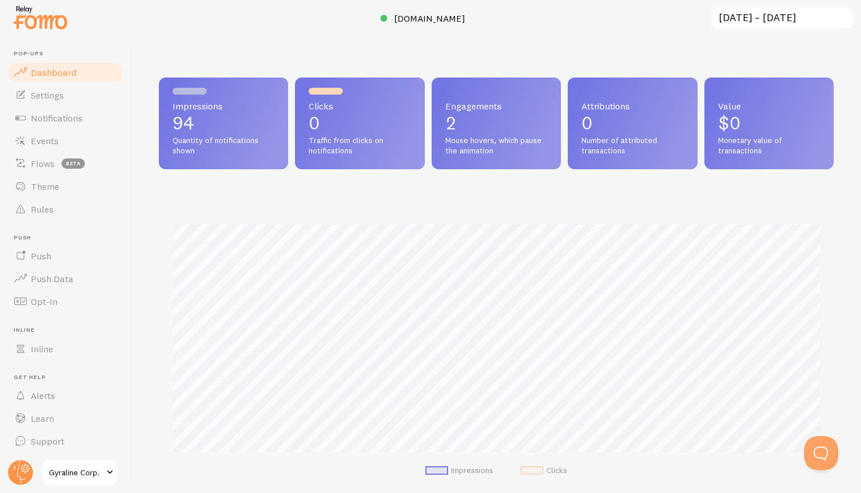
scroll to position [299, 675]
click at [76, 114] on span "Notifications" at bounding box center [57, 117] width 52 height 11
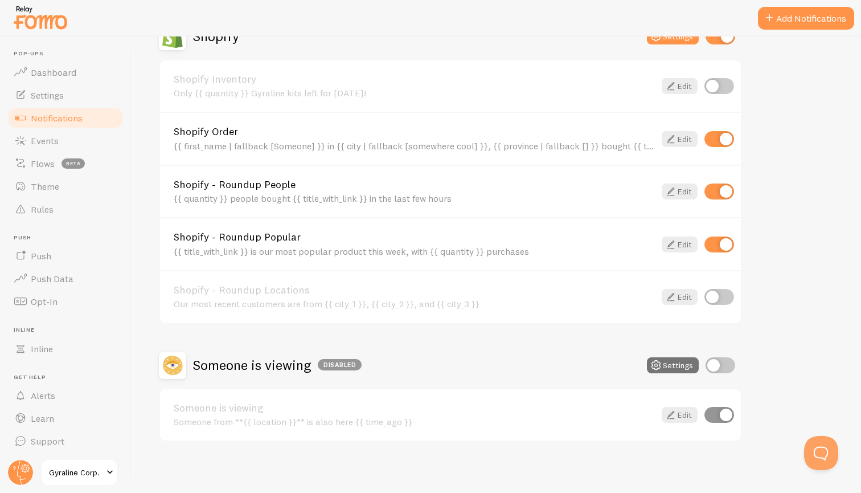
click at [722, 189] on input "checkbox" at bounding box center [720, 191] width 30 height 16
checkbox input "false"
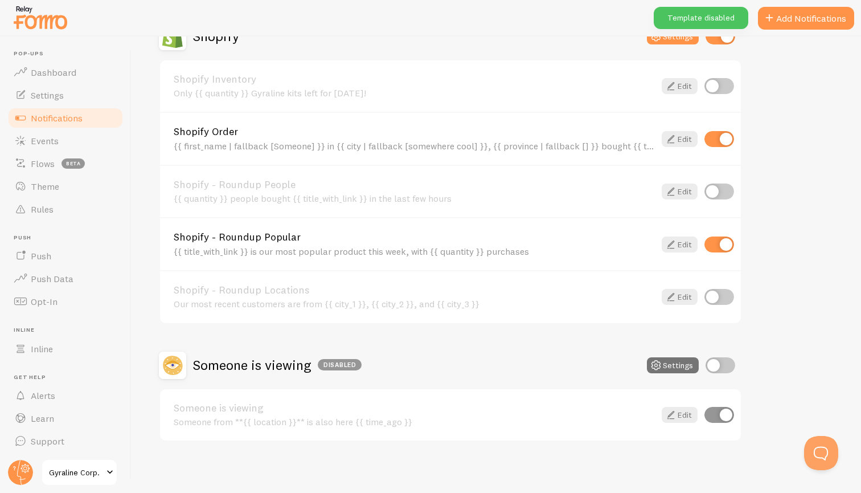
click at [720, 243] on input "checkbox" at bounding box center [720, 244] width 30 height 16
checkbox input "false"
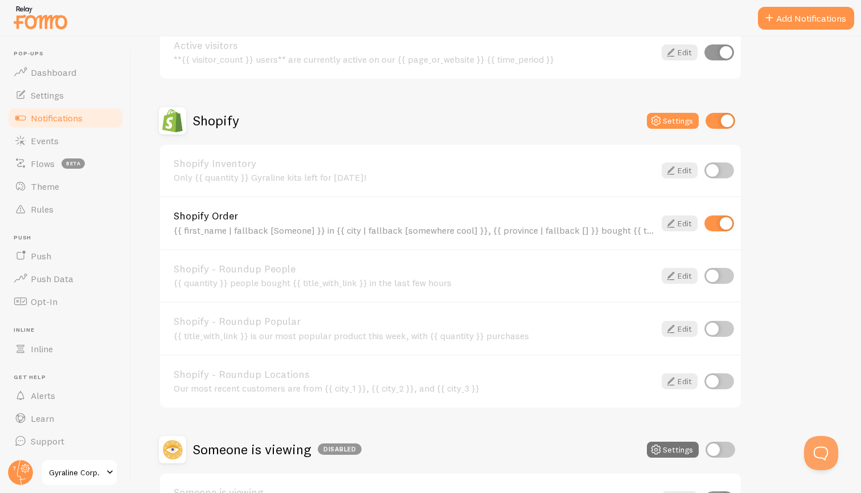
scroll to position [337, 0]
click at [680, 121] on button "Settings" at bounding box center [673, 121] width 52 height 16
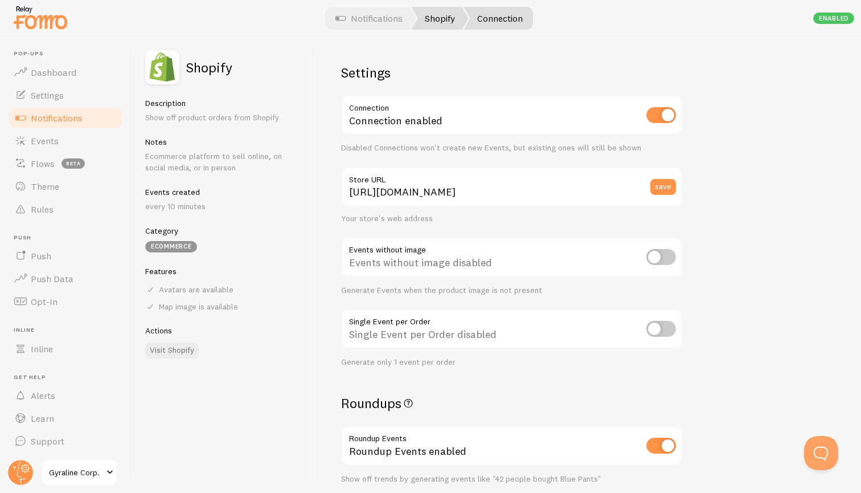
click at [441, 23] on link "Shopify" at bounding box center [440, 18] width 58 height 23
click at [363, 18] on link "Notifications" at bounding box center [369, 18] width 95 height 23
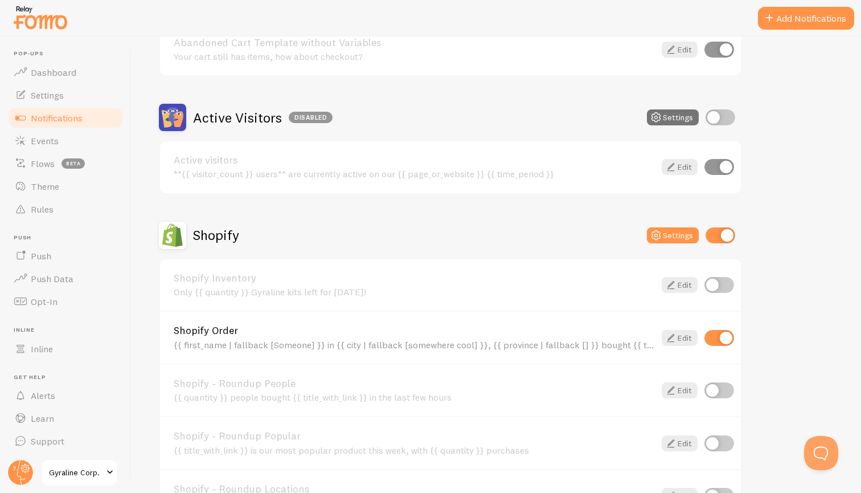
scroll to position [228, 0]
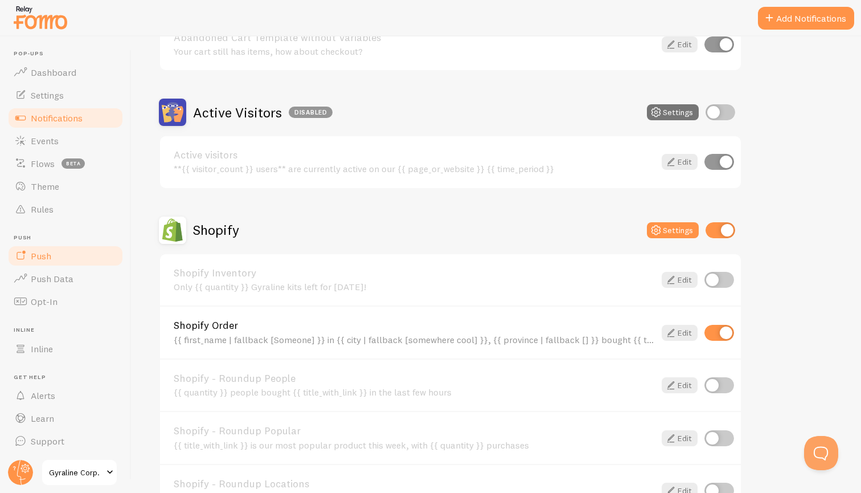
click at [67, 256] on link "Push" at bounding box center [65, 255] width 117 height 23
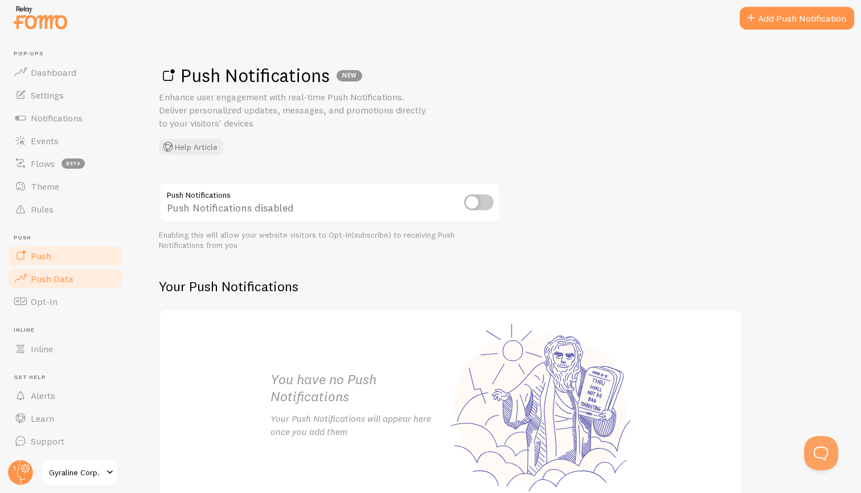
click at [67, 274] on span "Push Data" at bounding box center [52, 278] width 43 height 11
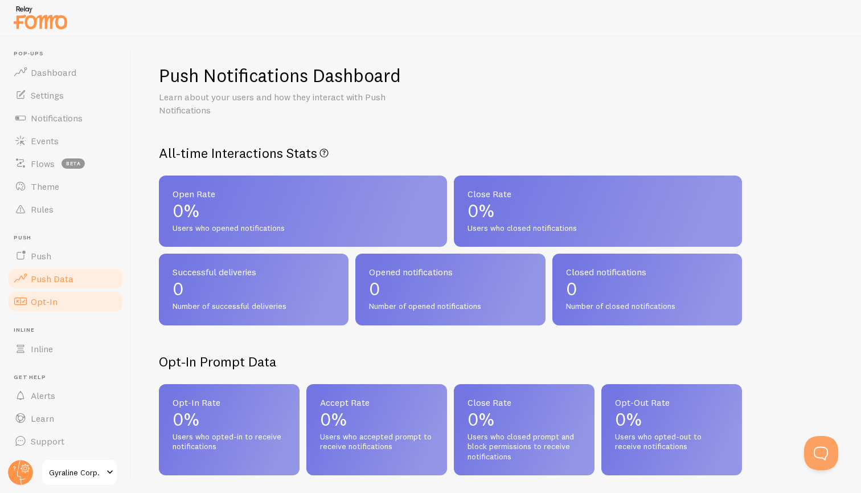
click at [70, 297] on link "Opt-In" at bounding box center [65, 301] width 117 height 23
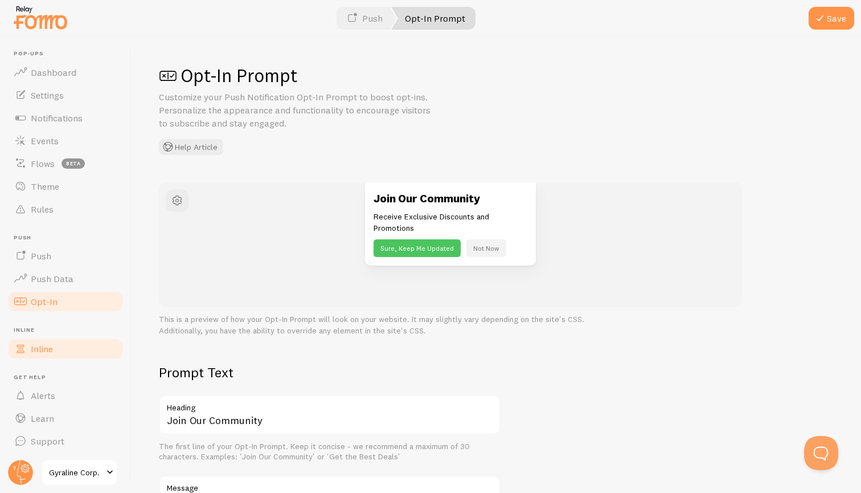
click at [68, 345] on link "Inline" at bounding box center [65, 348] width 117 height 23
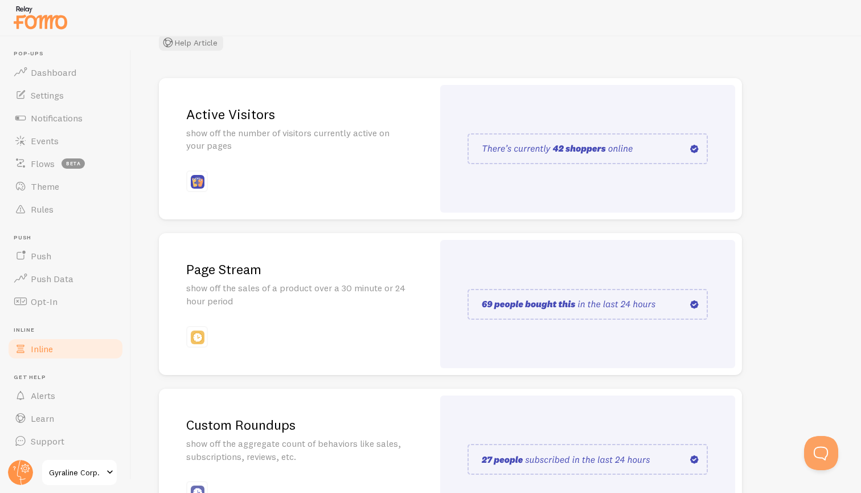
scroll to position [109, 0]
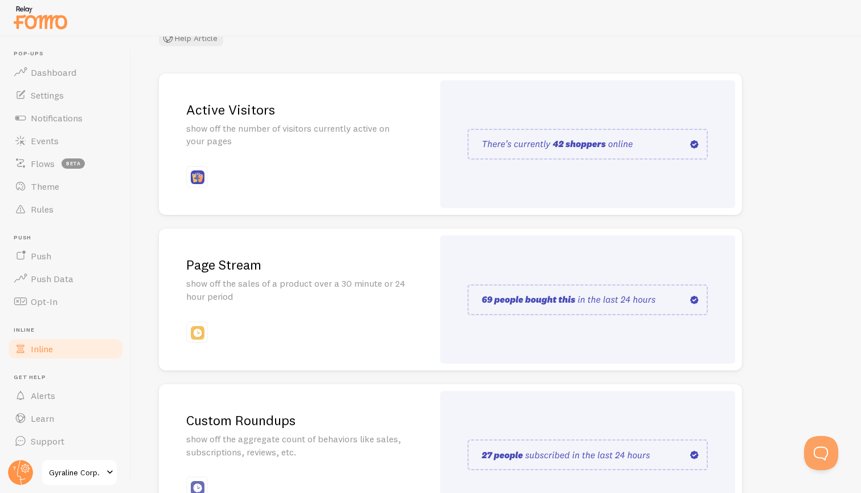
click at [417, 299] on div "Page Stream show off the sales of a product over a 30 minute or 24 hour period" at bounding box center [296, 299] width 275 height 142
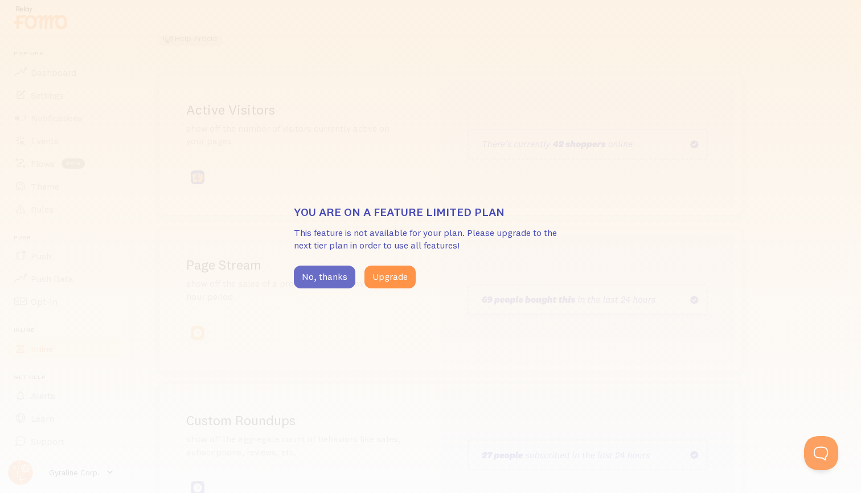
click at [334, 276] on button "No, thanks" at bounding box center [325, 276] width 62 height 23
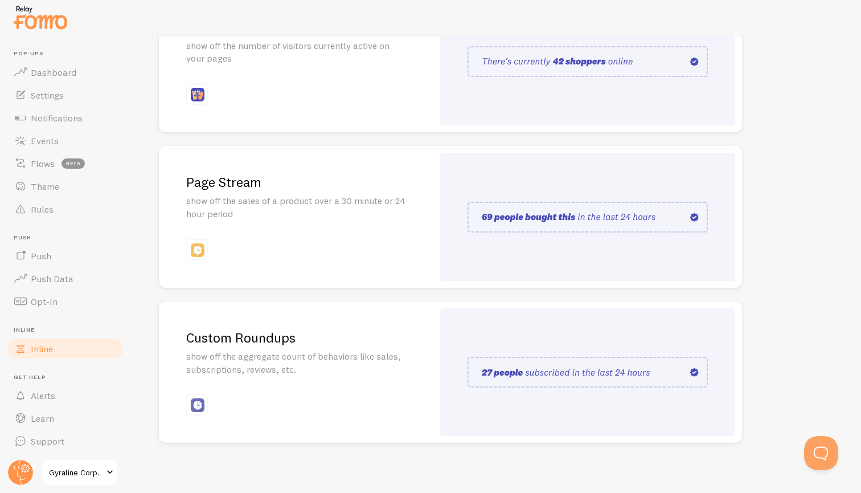
scroll to position [190, 0]
click at [73, 400] on link "Alerts" at bounding box center [65, 395] width 117 height 23
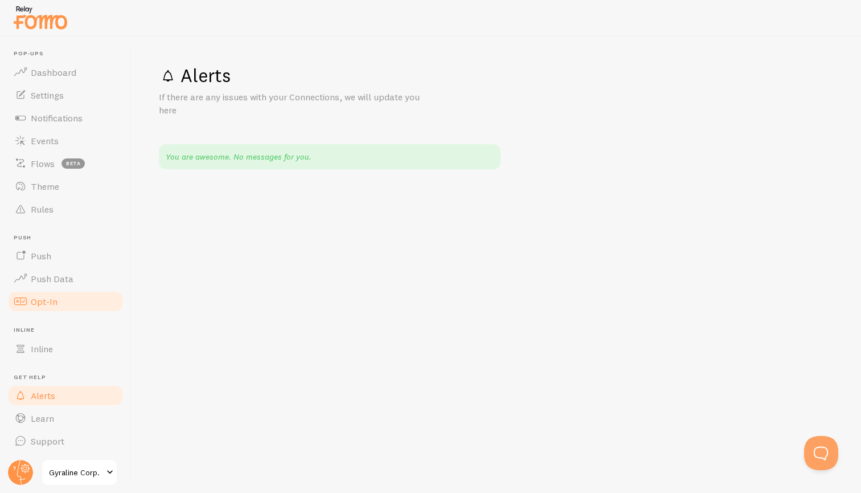
click at [59, 298] on link "Opt-In" at bounding box center [65, 301] width 117 height 23
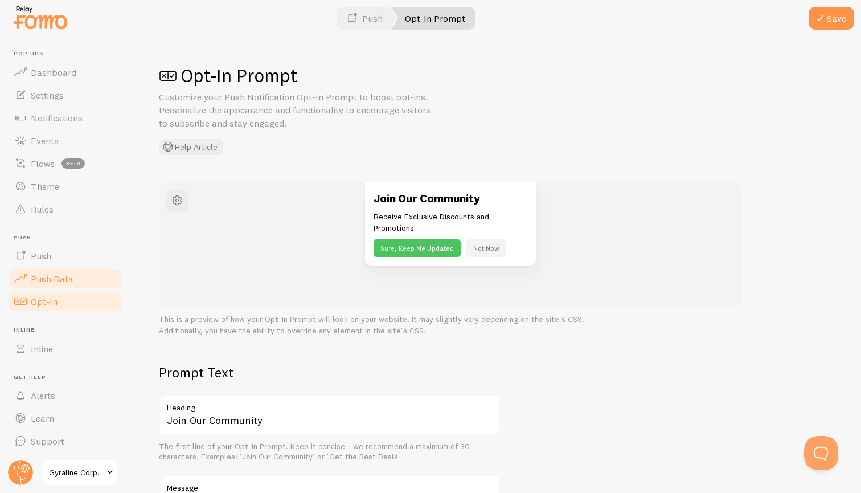
click at [59, 278] on span "Push Data" at bounding box center [52, 278] width 43 height 11
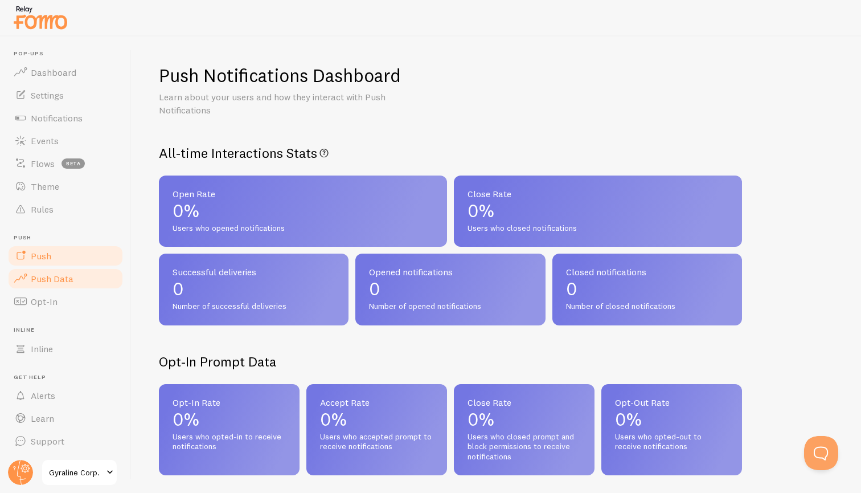
click at [64, 260] on link "Push" at bounding box center [65, 255] width 117 height 23
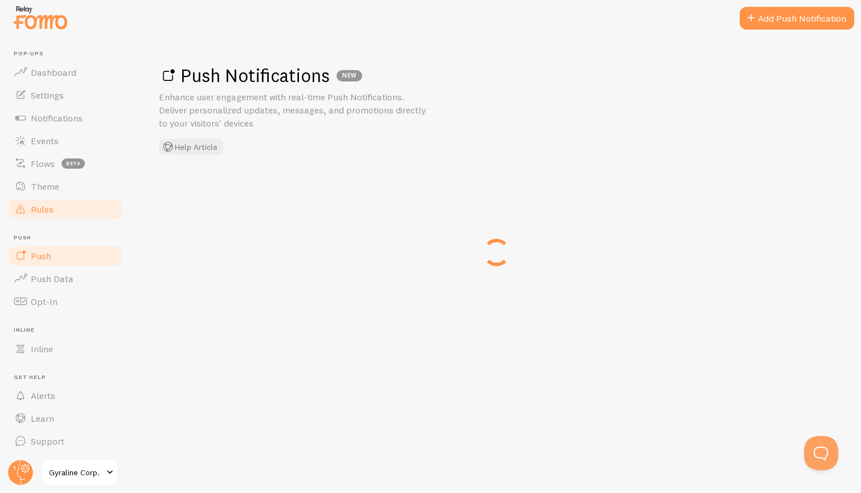
click at [72, 200] on link "Rules" at bounding box center [65, 209] width 117 height 23
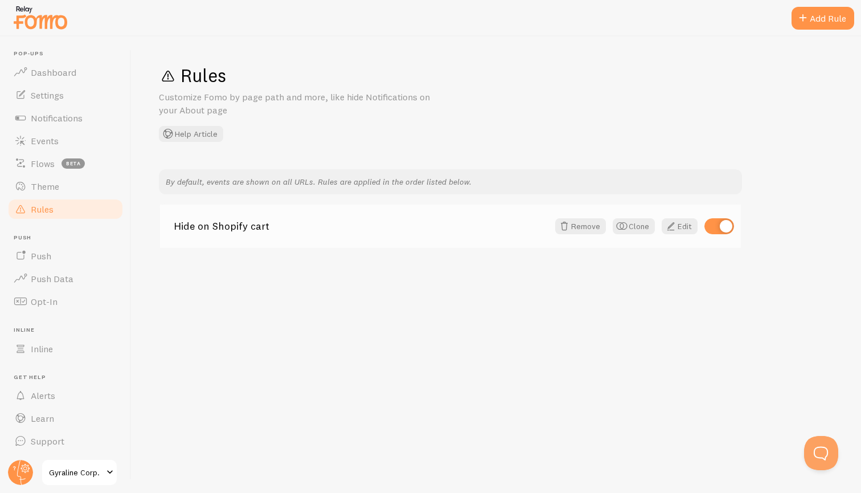
click at [290, 219] on div "Hide on Shopify cart Remove Clone Edit" at bounding box center [450, 225] width 581 height 43
click at [269, 226] on link "Hide on Shopify cart" at bounding box center [361, 226] width 375 height 10
click at [715, 233] on div at bounding box center [720, 226] width 30 height 16
click at [718, 232] on input "checkbox" at bounding box center [720, 226] width 30 height 16
checkbox input "false"
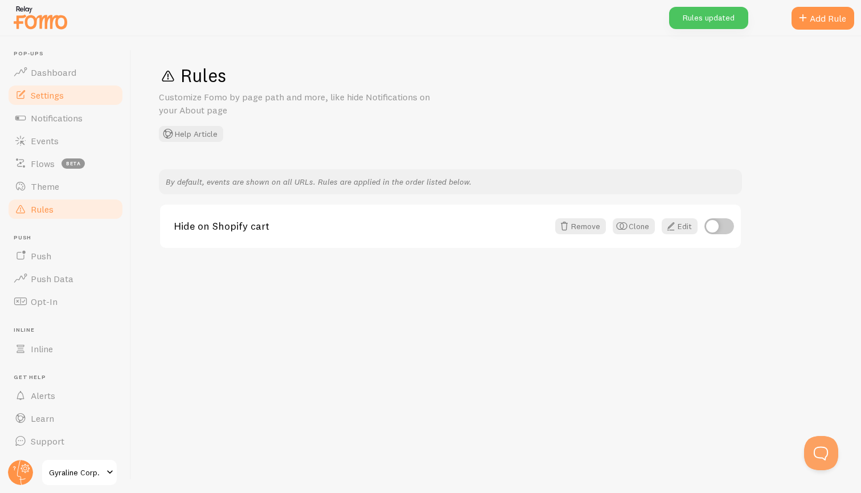
click at [61, 98] on span "Settings" at bounding box center [47, 94] width 33 height 11
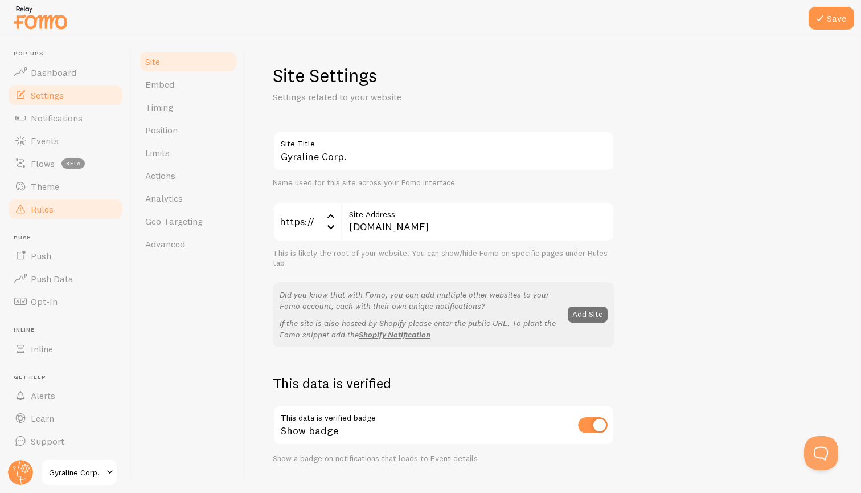
click at [52, 211] on span "Rules" at bounding box center [42, 208] width 23 height 11
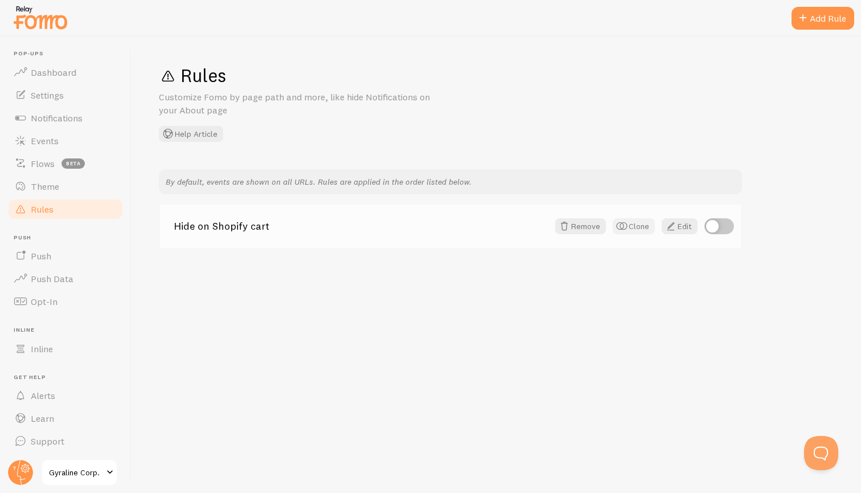
click at [641, 227] on button "Clone" at bounding box center [634, 226] width 42 height 16
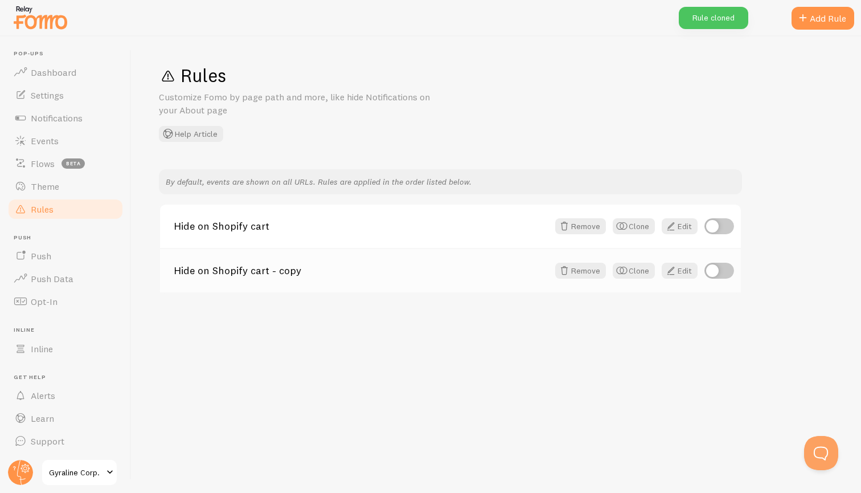
click at [284, 274] on link "Hide on Shopify cart - copy" at bounding box center [361, 270] width 375 height 10
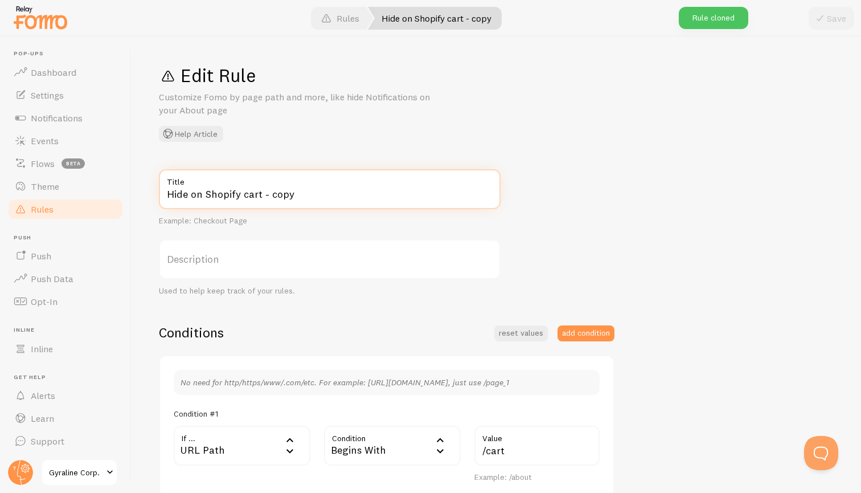
drag, startPoint x: 313, startPoint y: 194, endPoint x: 205, endPoint y: 195, distance: 108.2
click at [205, 195] on input "Hide on Shopify cart - copy" at bounding box center [330, 189] width 342 height 40
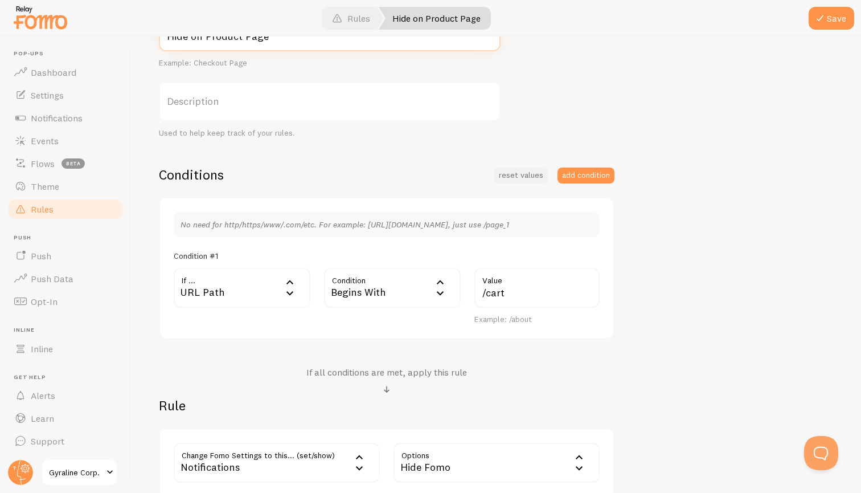
scroll to position [162, 0]
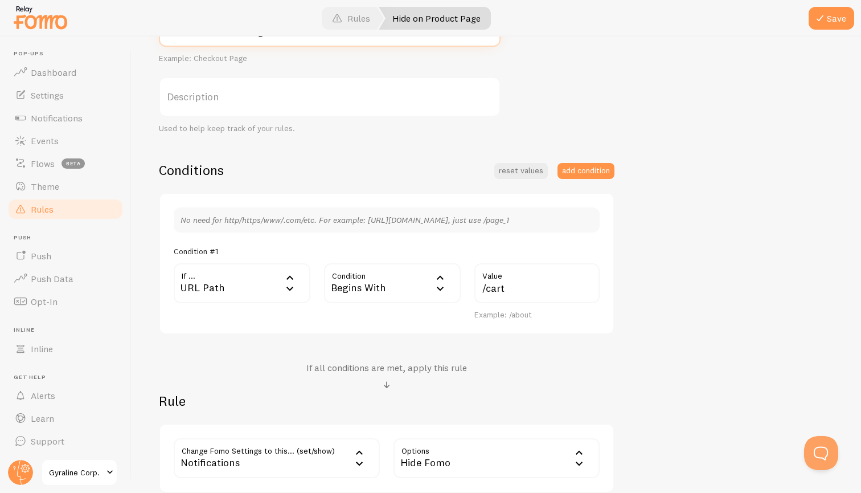
type input "Hide on Product Page"
click at [521, 280] on input "/cart" at bounding box center [536, 283] width 125 height 40
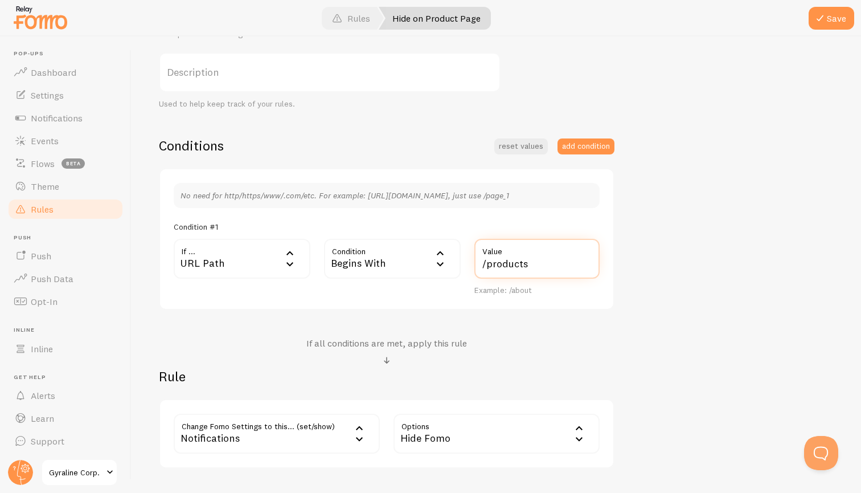
scroll to position [190, 0]
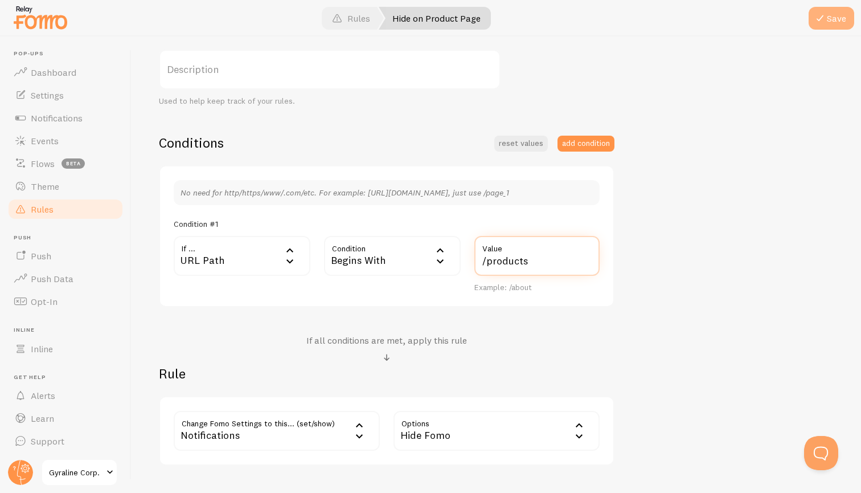
type input "/products"
click at [823, 17] on span at bounding box center [820, 18] width 14 height 14
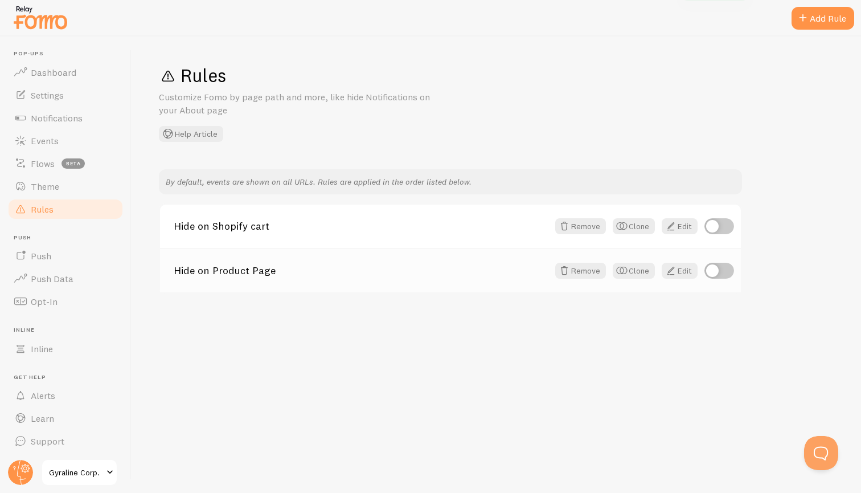
click at [288, 271] on link "Hide on Product Page" at bounding box center [361, 270] width 375 height 10
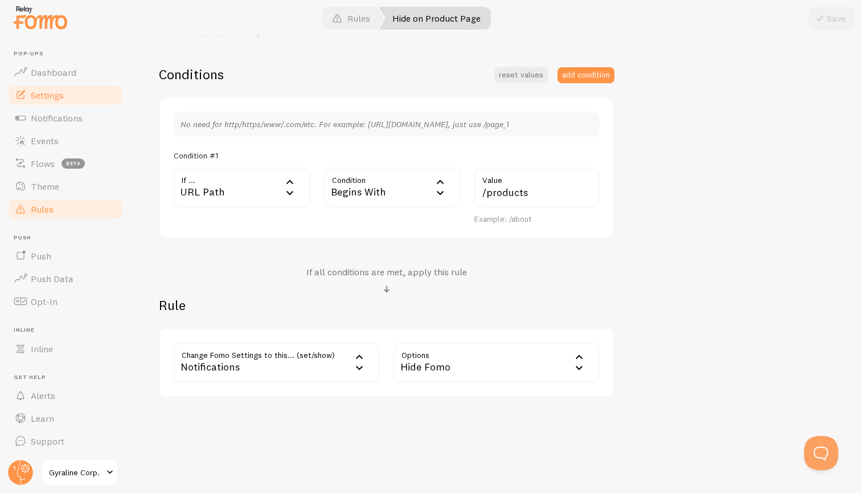
click at [81, 93] on link "Settings" at bounding box center [65, 95] width 117 height 23
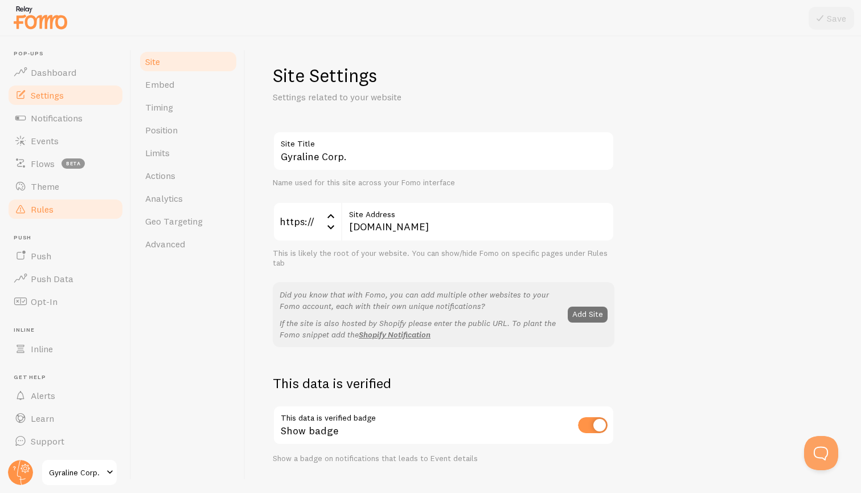
click at [68, 210] on link "Rules" at bounding box center [65, 209] width 117 height 23
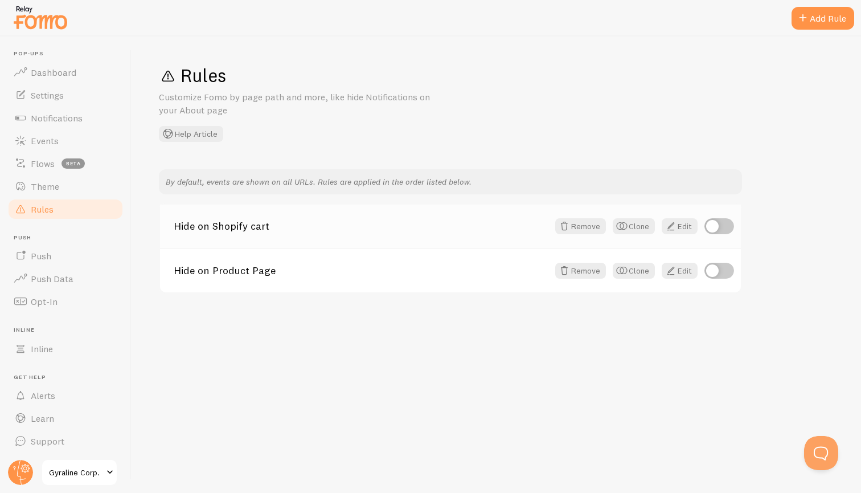
click at [718, 226] on input "checkbox" at bounding box center [720, 226] width 30 height 16
checkbox input "true"
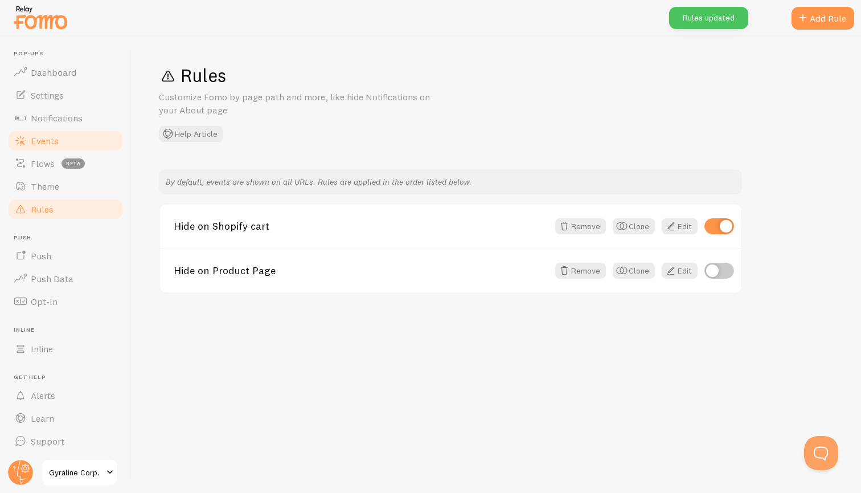
click at [75, 140] on link "Events" at bounding box center [65, 140] width 117 height 23
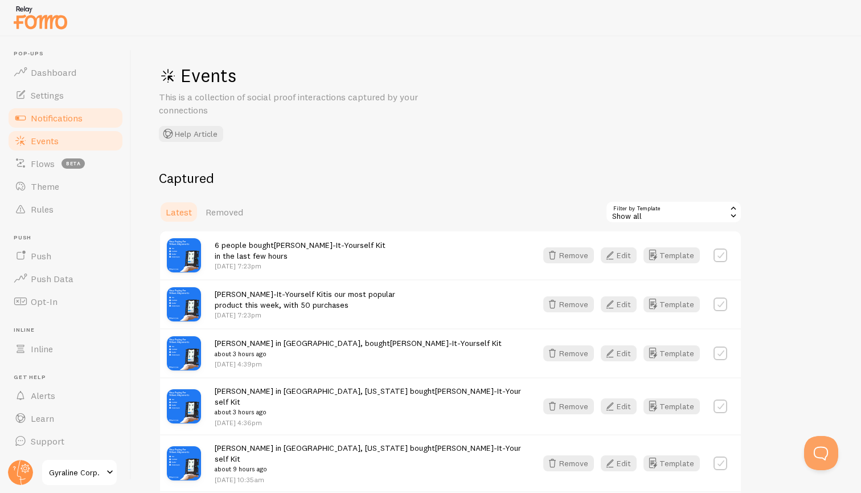
click at [77, 116] on span "Notifications" at bounding box center [57, 117] width 52 height 11
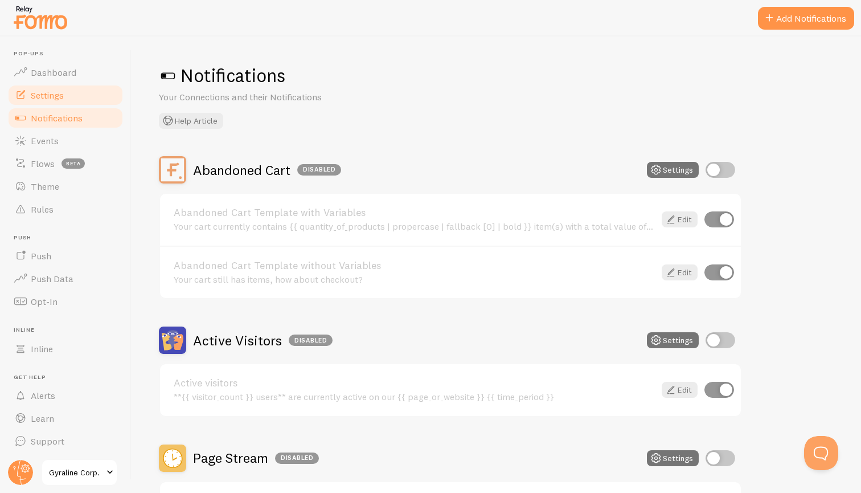
click at [68, 99] on link "Settings" at bounding box center [65, 95] width 117 height 23
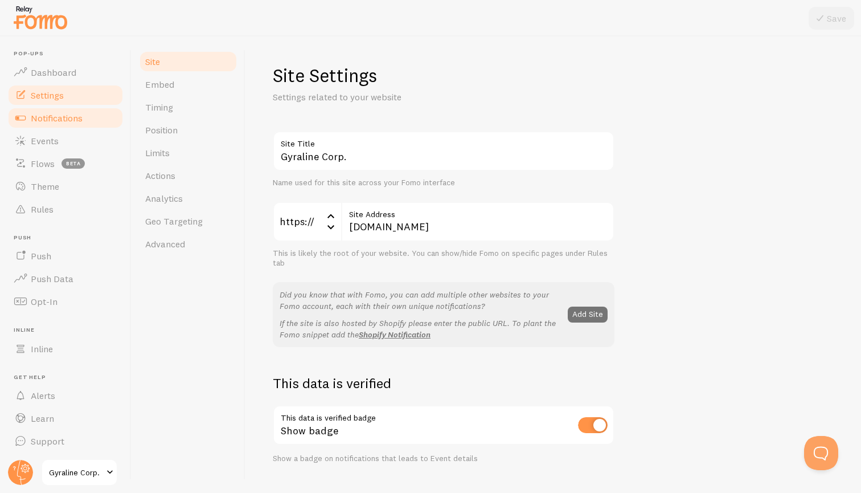
click at [68, 115] on span "Notifications" at bounding box center [57, 117] width 52 height 11
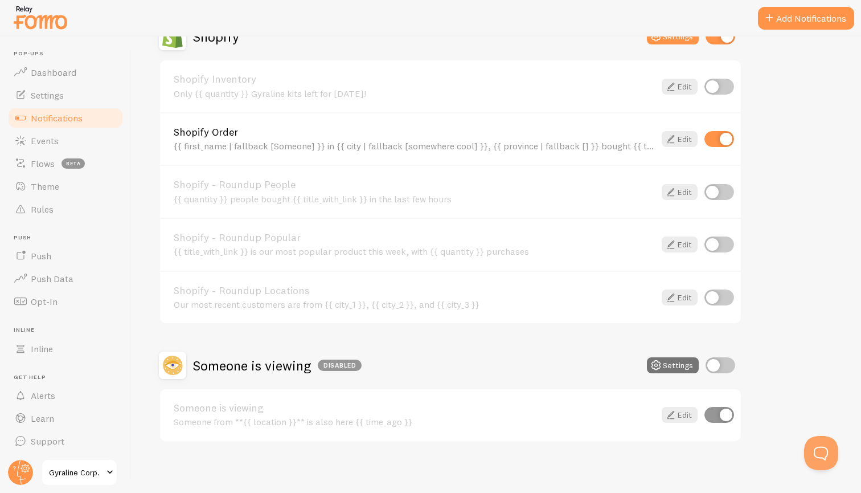
click at [723, 179] on div "Shopify - Roundup People {{ quantity }} people bought {{ title_with_link }} in …" at bounding box center [450, 191] width 581 height 53
click at [723, 184] on input "checkbox" at bounding box center [720, 192] width 30 height 16
checkbox input "true"
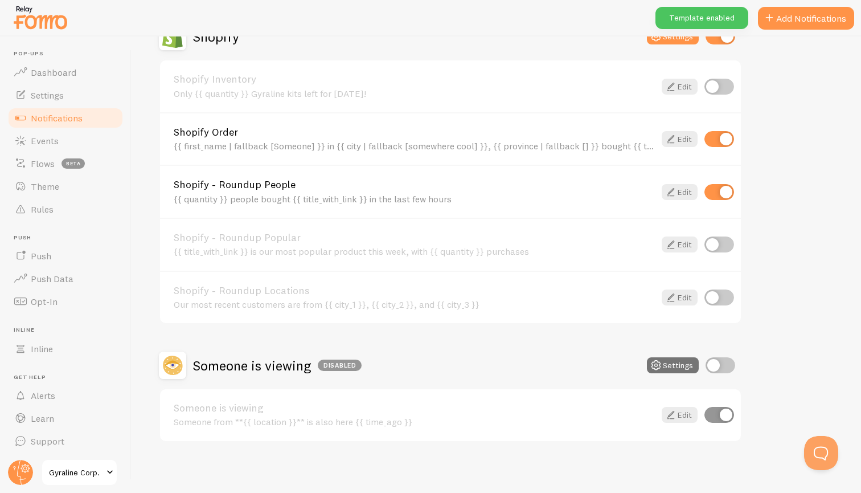
click at [730, 236] on input "checkbox" at bounding box center [720, 244] width 30 height 16
checkbox input "true"
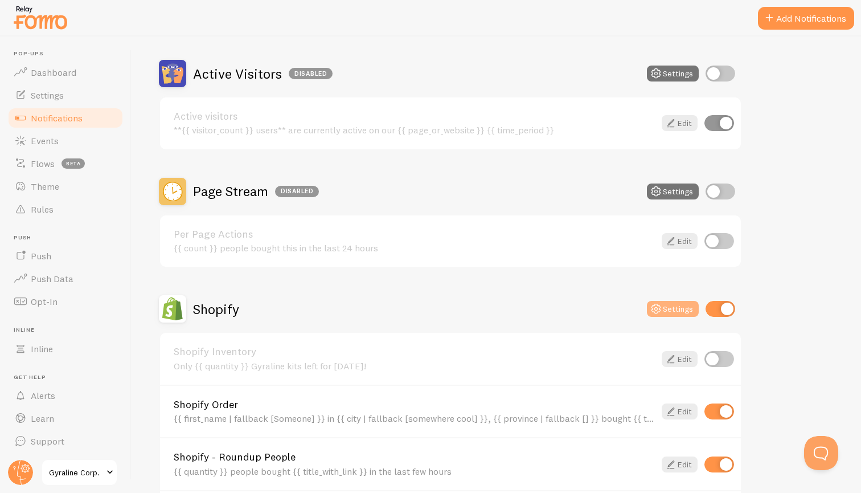
scroll to position [269, 0]
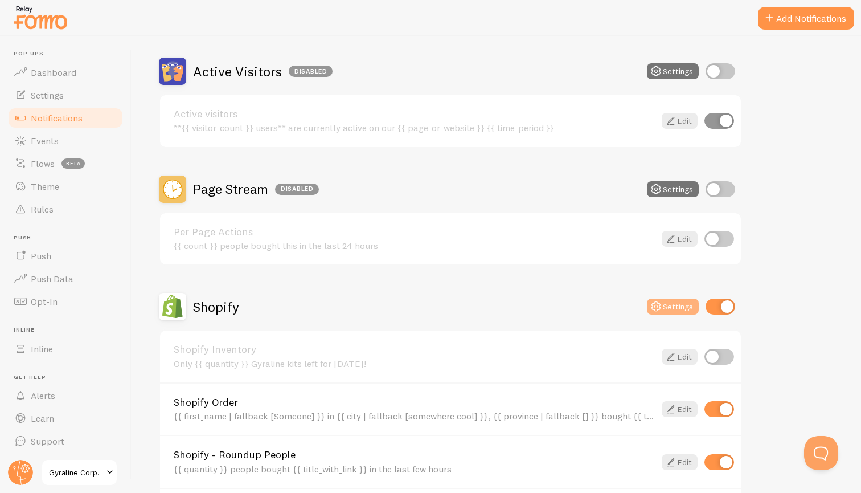
click at [674, 305] on button "Settings" at bounding box center [673, 306] width 52 height 16
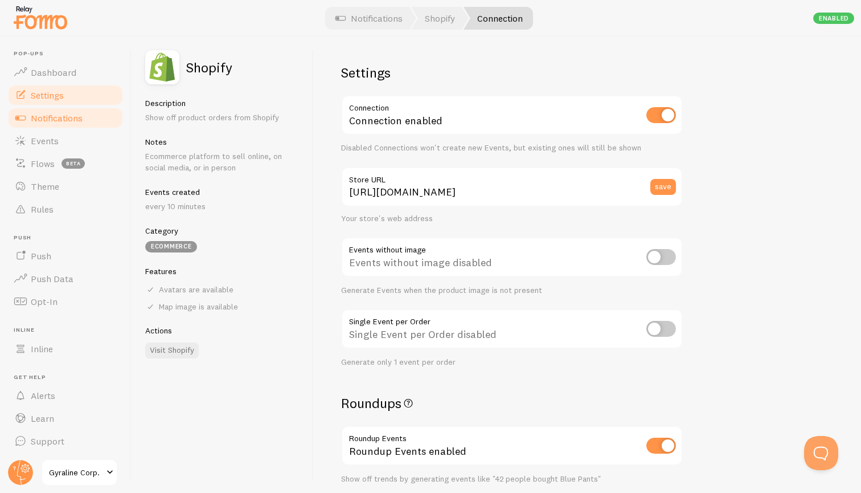
click at [67, 98] on link "Settings" at bounding box center [65, 95] width 117 height 23
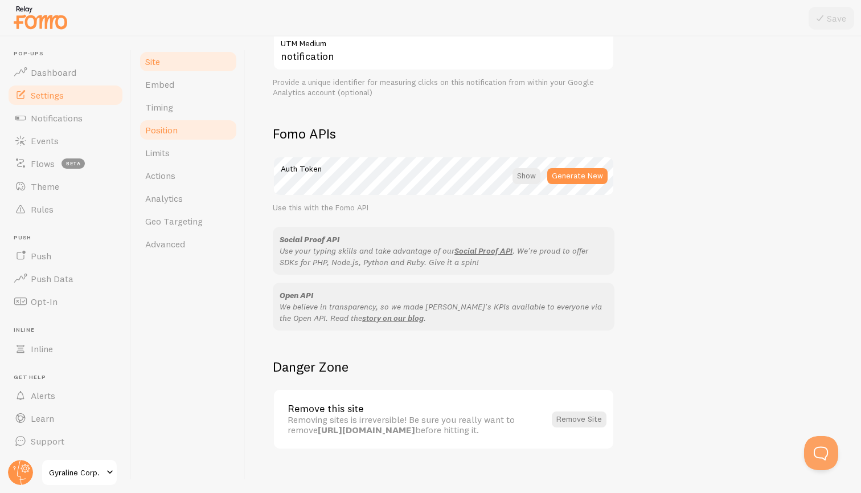
click at [187, 133] on link "Position" at bounding box center [188, 129] width 100 height 23
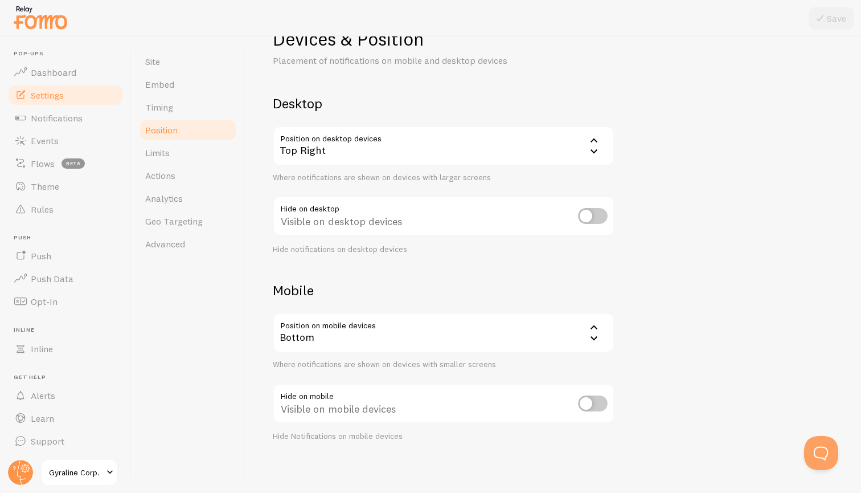
click at [427, 329] on div "Bottom" at bounding box center [444, 333] width 342 height 40
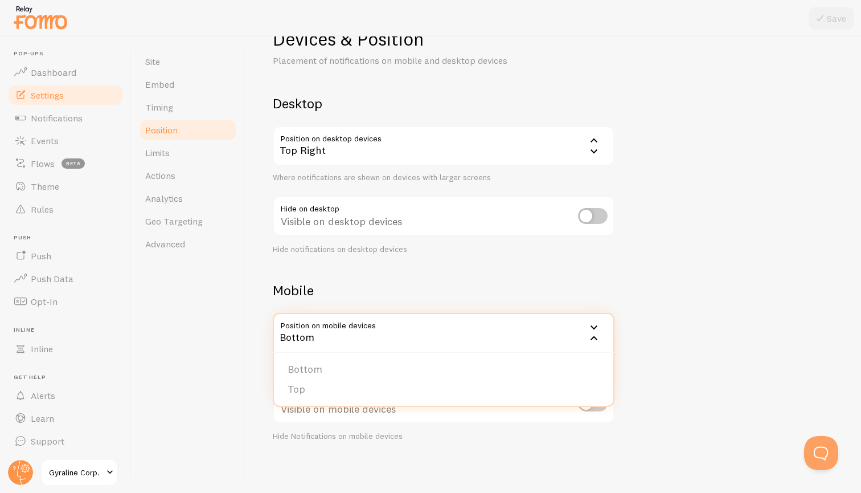
click at [413, 276] on div "Devices & Position Placement of notifications on mobile and desktop devices Des…" at bounding box center [553, 234] width 561 height 414
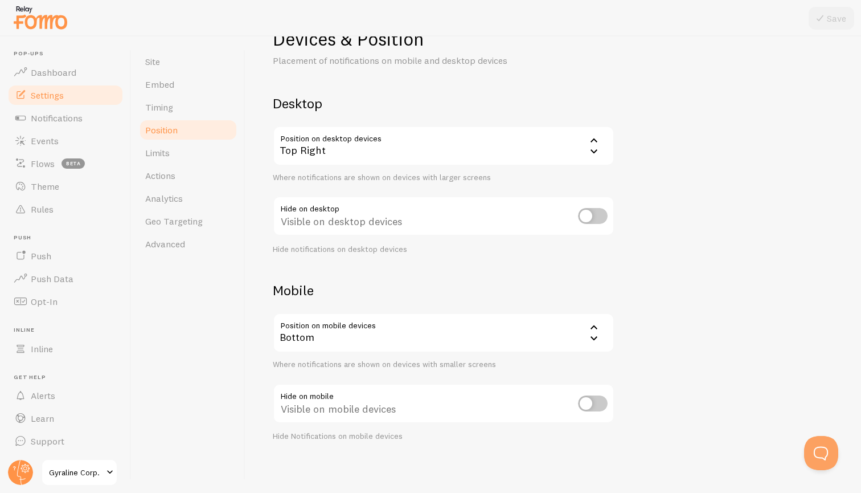
click at [598, 398] on input "checkbox" at bounding box center [593, 403] width 30 height 16
checkbox input "false"
click at [592, 212] on input "checkbox" at bounding box center [593, 216] width 30 height 16
click at [598, 211] on input "checkbox" at bounding box center [593, 216] width 30 height 16
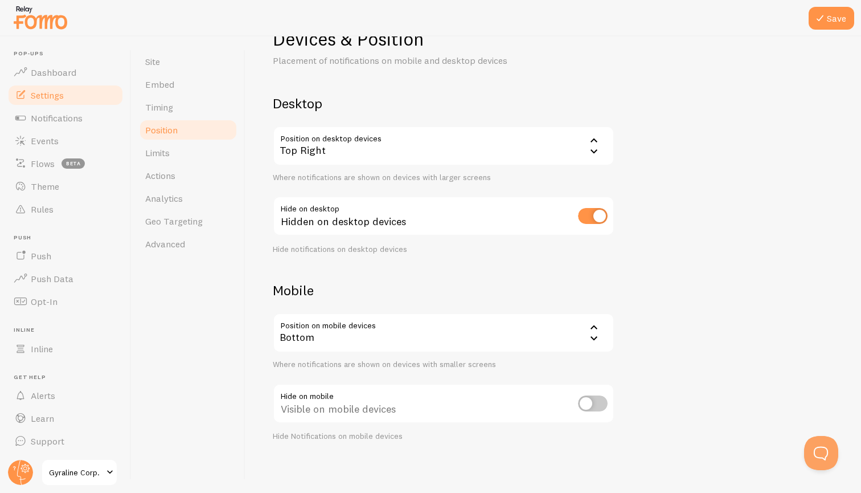
checkbox input "false"
click at [87, 123] on link "Notifications" at bounding box center [65, 118] width 117 height 23
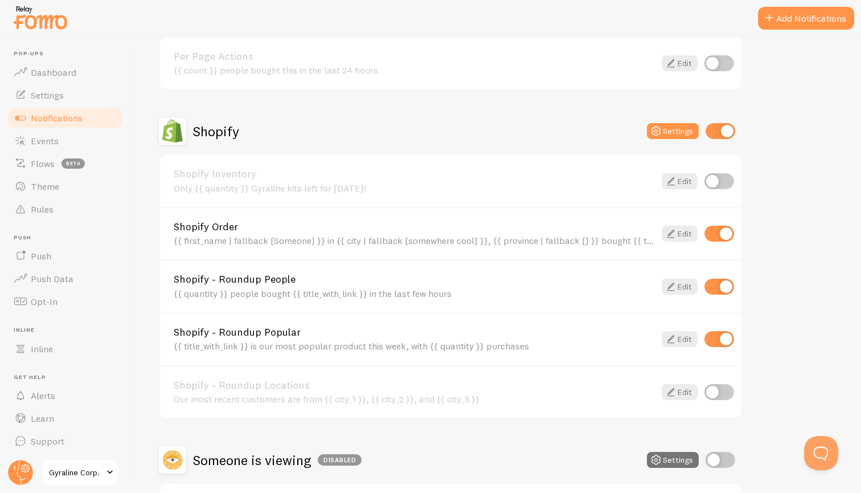
scroll to position [429, 0]
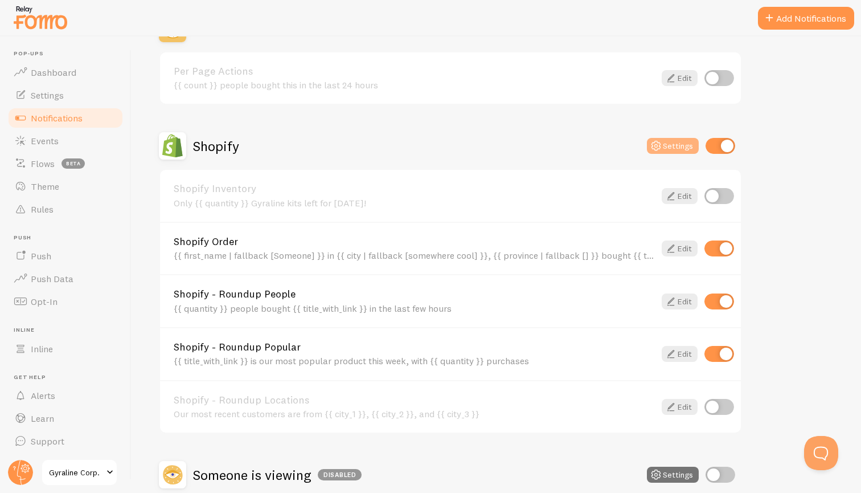
click at [674, 144] on button "Settings" at bounding box center [673, 146] width 52 height 16
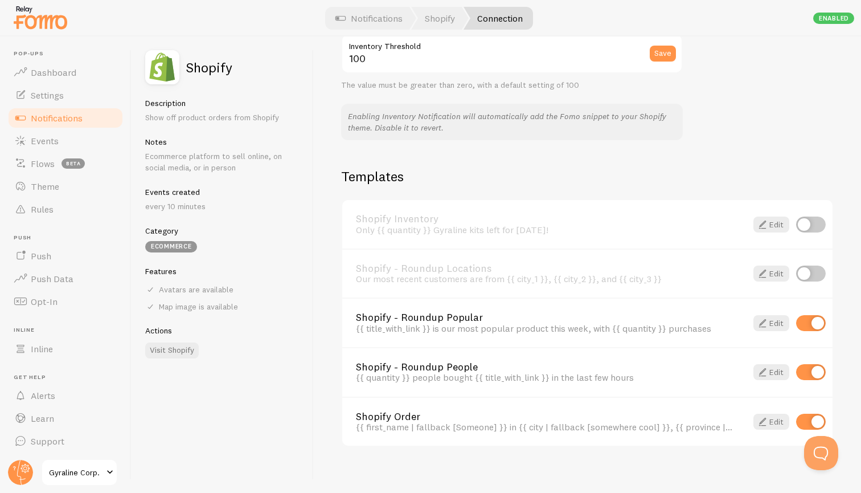
scroll to position [697, 0]
click at [63, 96] on span "Settings" at bounding box center [47, 94] width 33 height 11
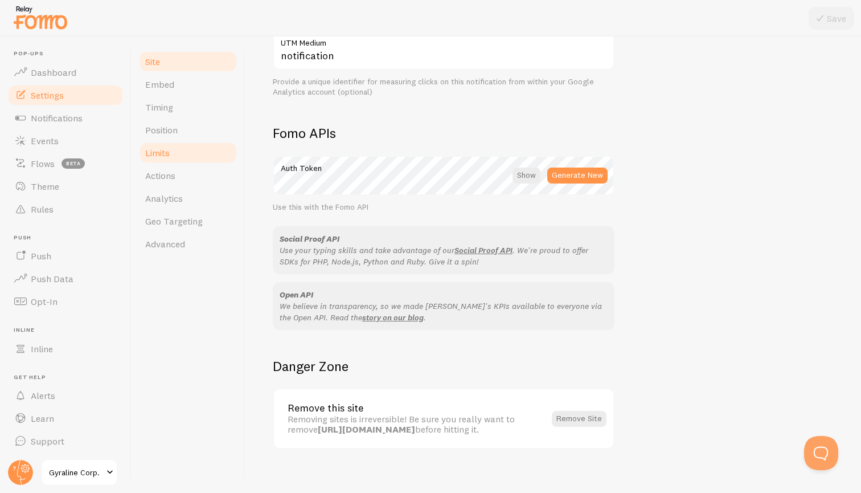
scroll to position [571, 0]
click at [83, 179] on link "Theme" at bounding box center [65, 186] width 117 height 23
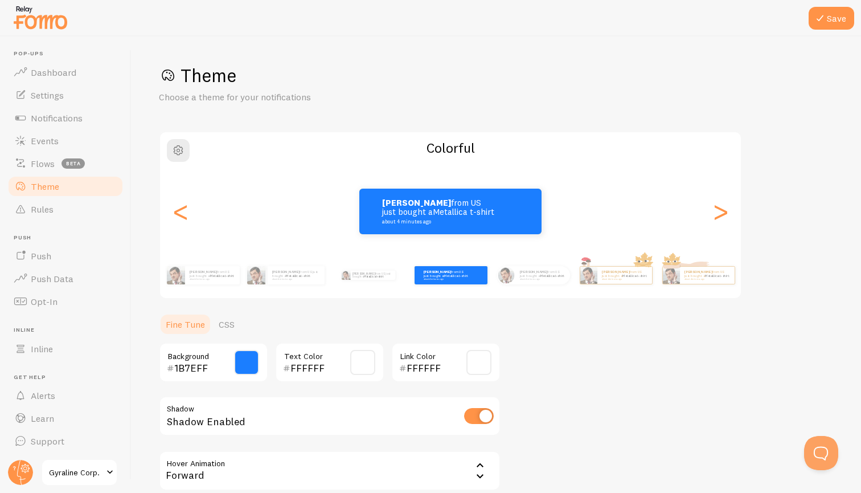
scroll to position [45, 0]
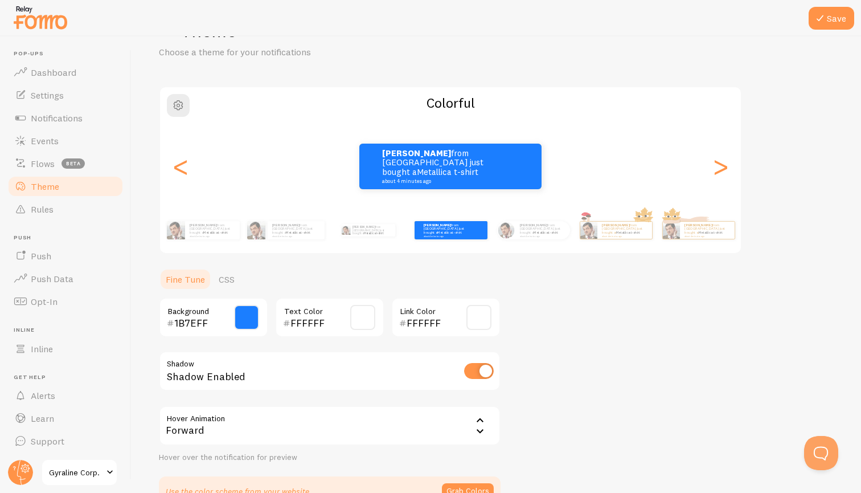
click at [612, 235] on small "about 4 minutes ago" at bounding box center [624, 236] width 44 height 2
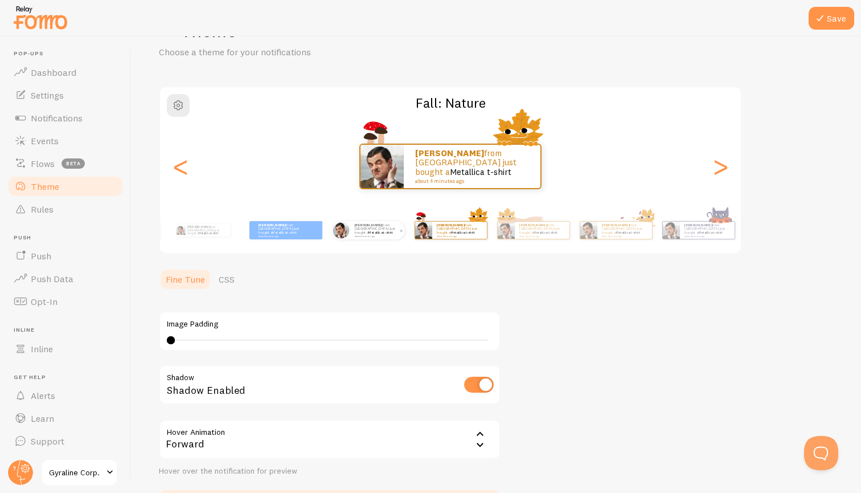
click at [379, 232] on p "[PERSON_NAME] from [GEOGRAPHIC_DATA] just bought a Metallica t-shirt about 4 mi…" at bounding box center [378, 230] width 46 height 14
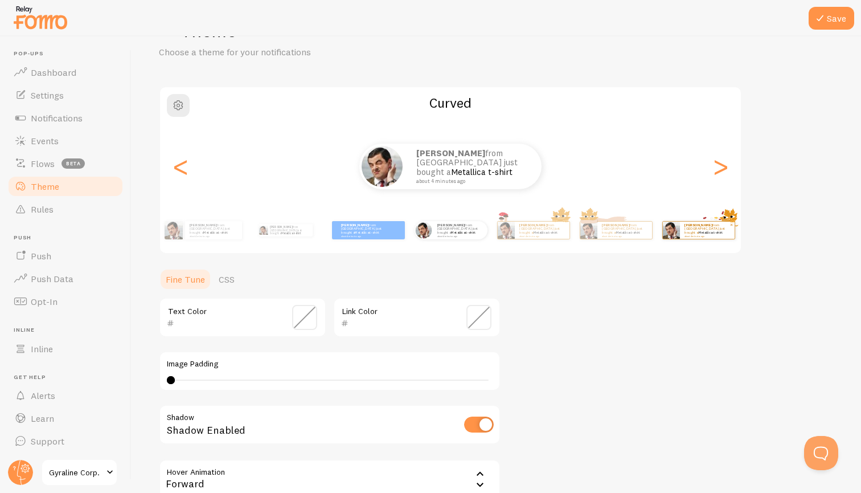
click at [693, 235] on small "about 4 minutes ago" at bounding box center [707, 236] width 44 height 2
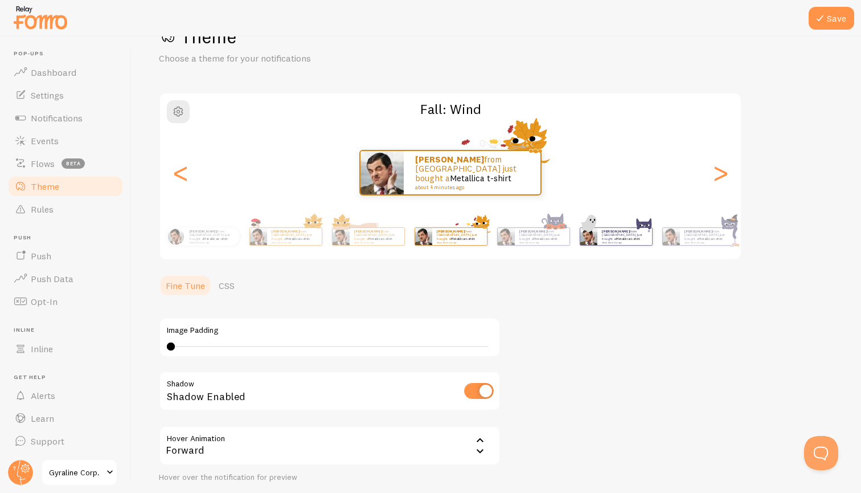
scroll to position [38, 0]
click at [637, 238] on link "Metallica t-shirt" at bounding box center [628, 240] width 24 height 5
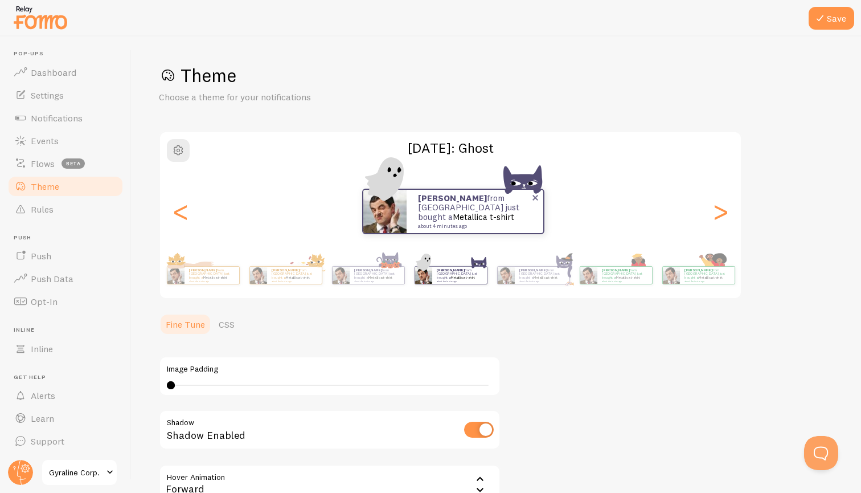
scroll to position [0, 0]
click at [177, 152] on span "button" at bounding box center [178, 151] width 14 height 14
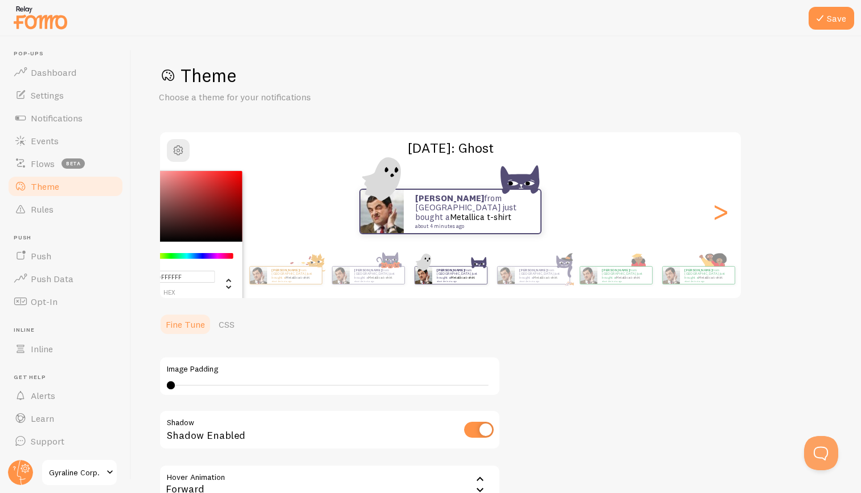
click at [391, 332] on ul "Fine Tune CSS" at bounding box center [330, 324] width 342 height 23
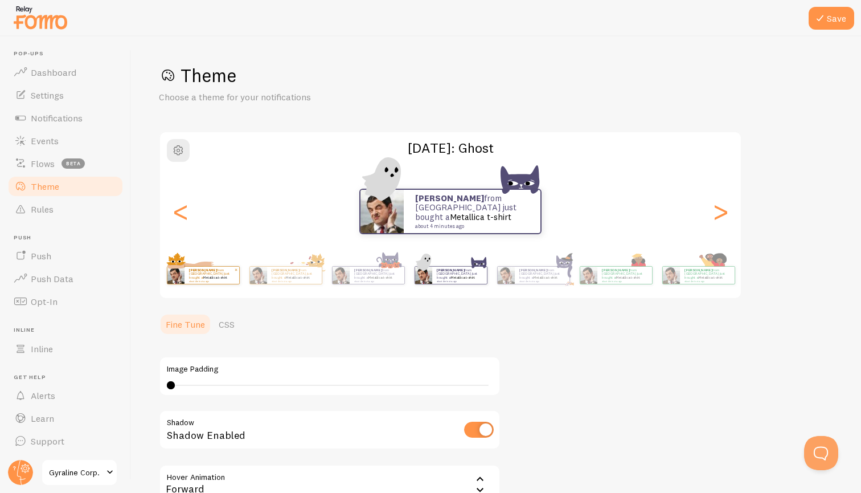
click at [210, 280] on small "about 4 minutes ago" at bounding box center [211, 281] width 44 height 2
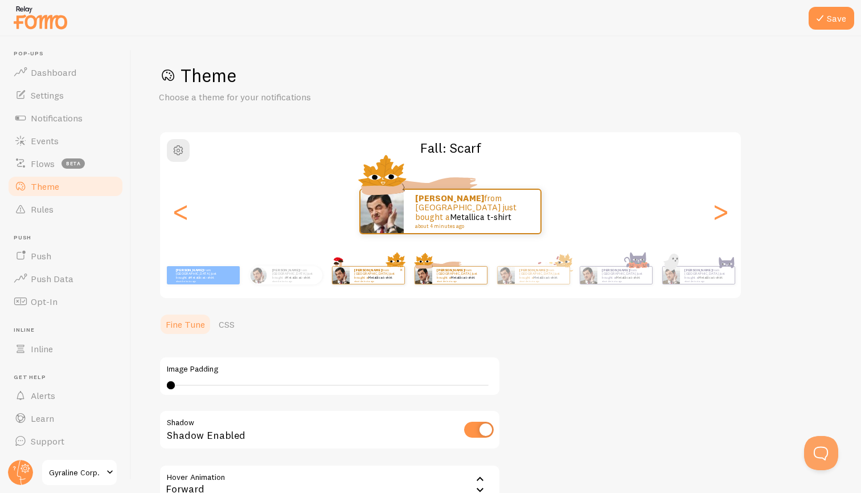
click at [361, 281] on div "[PERSON_NAME] from [GEOGRAPHIC_DATA] just bought a Metallica t-shirt about 4 mi…" at bounding box center [377, 275] width 55 height 17
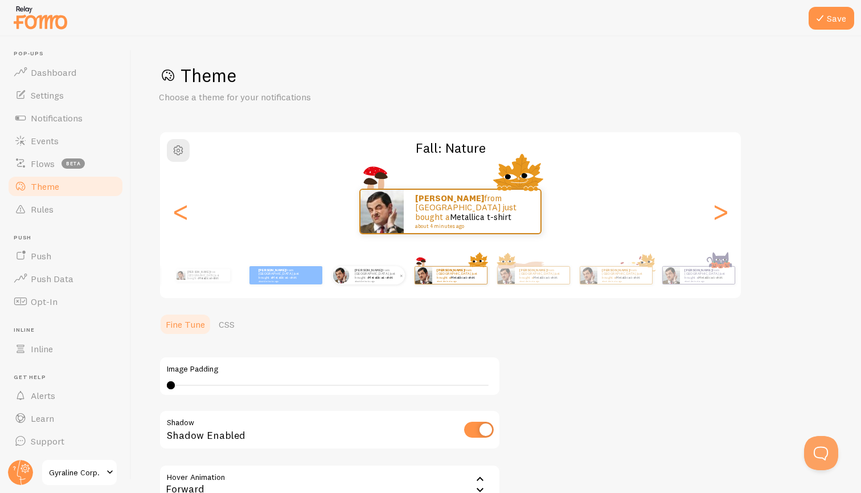
click at [371, 281] on div "[PERSON_NAME] from [GEOGRAPHIC_DATA] just bought a Metallica t-shirt about 4 mi…" at bounding box center [377, 275] width 55 height 18
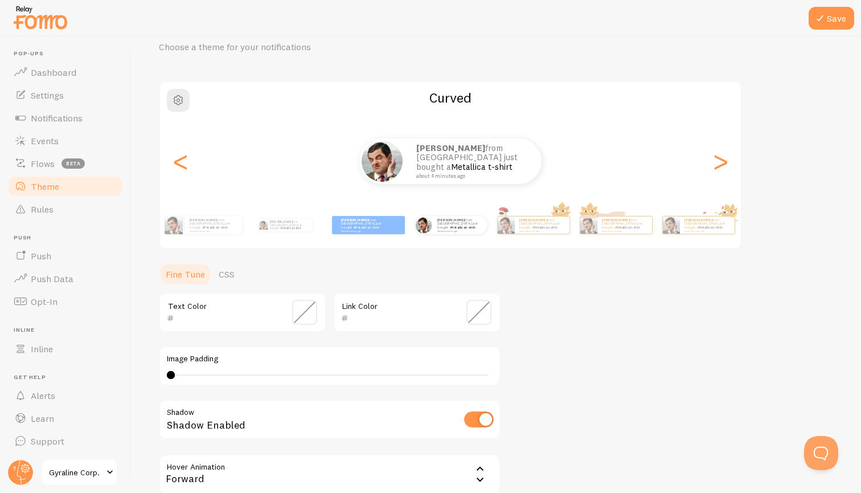
scroll to position [51, 0]
click at [231, 271] on link "CSS" at bounding box center [227, 273] width 30 height 23
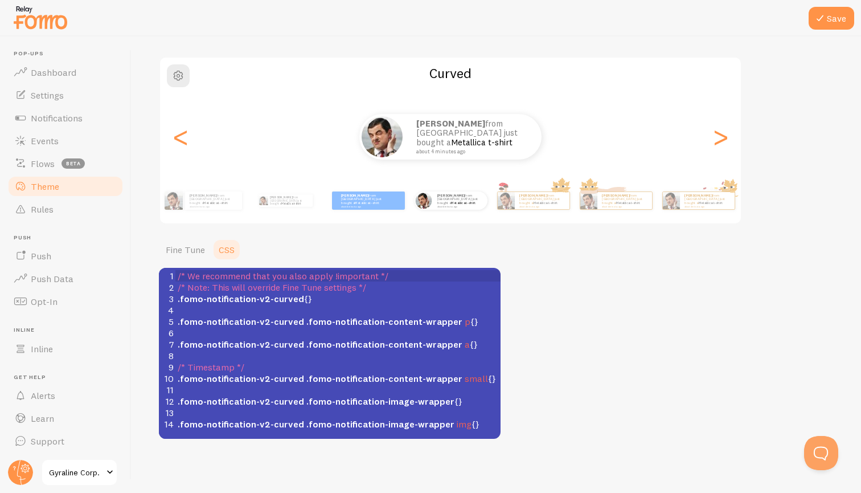
scroll to position [74, 0]
click at [178, 253] on link "Fine Tune" at bounding box center [185, 250] width 53 height 23
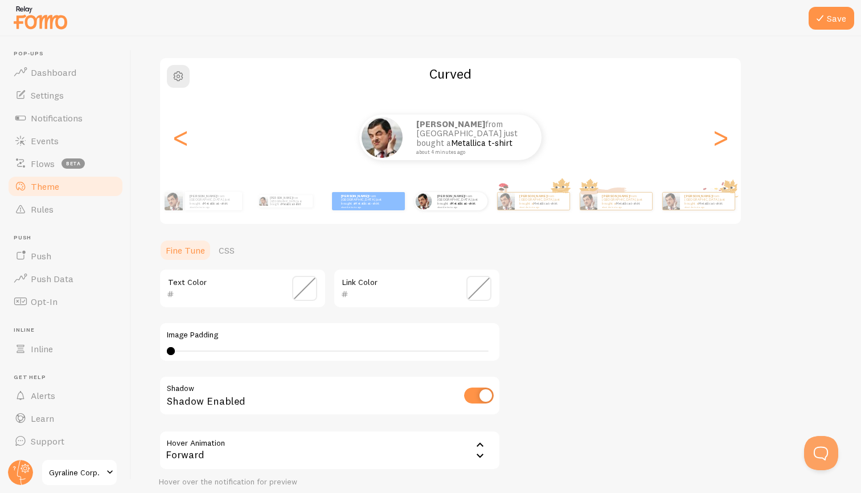
scroll to position [89, 0]
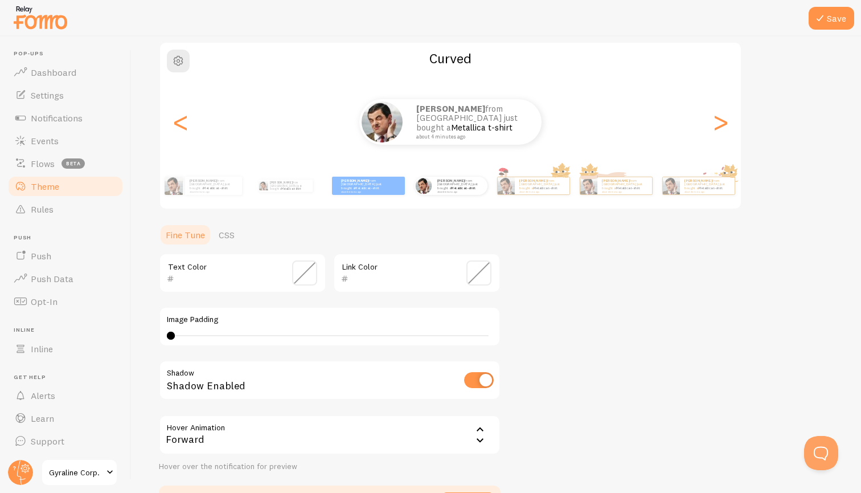
click at [483, 378] on input "checkbox" at bounding box center [479, 380] width 30 height 16
checkbox input "true"
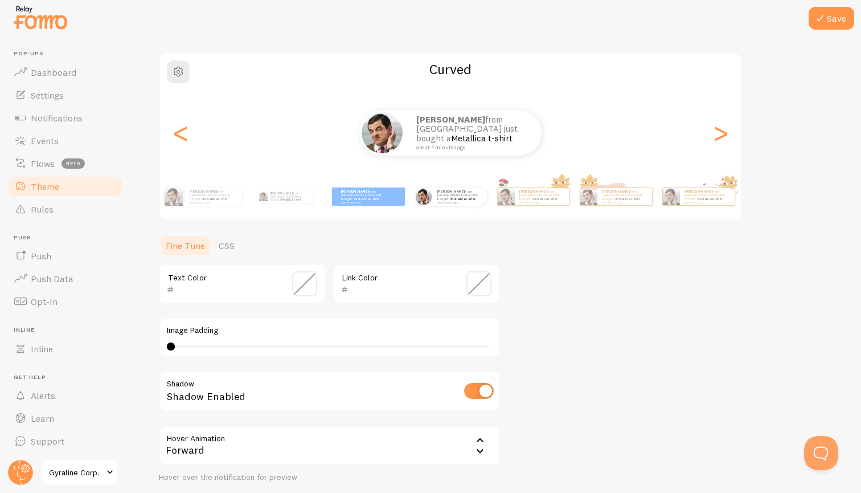
scroll to position [66, 0]
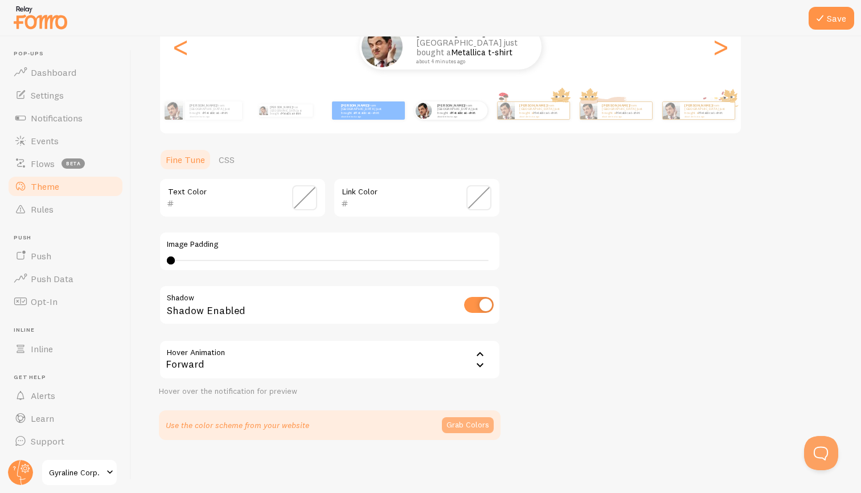
click at [464, 427] on button "Grab Colors" at bounding box center [468, 425] width 52 height 16
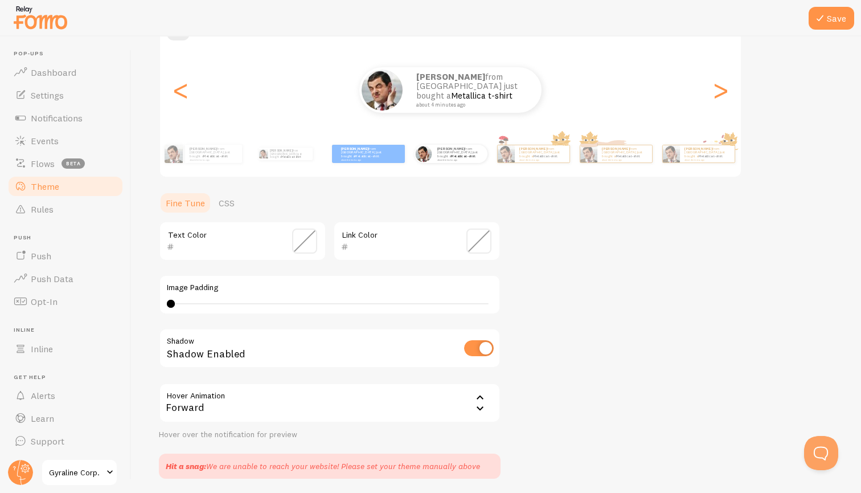
scroll to position [121, 0]
click at [307, 244] on span at bounding box center [304, 241] width 25 height 25
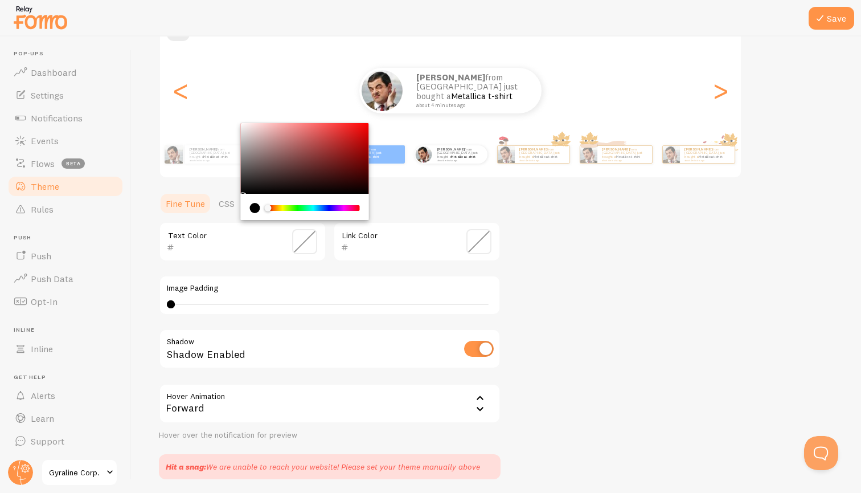
click at [475, 239] on span at bounding box center [479, 241] width 25 height 25
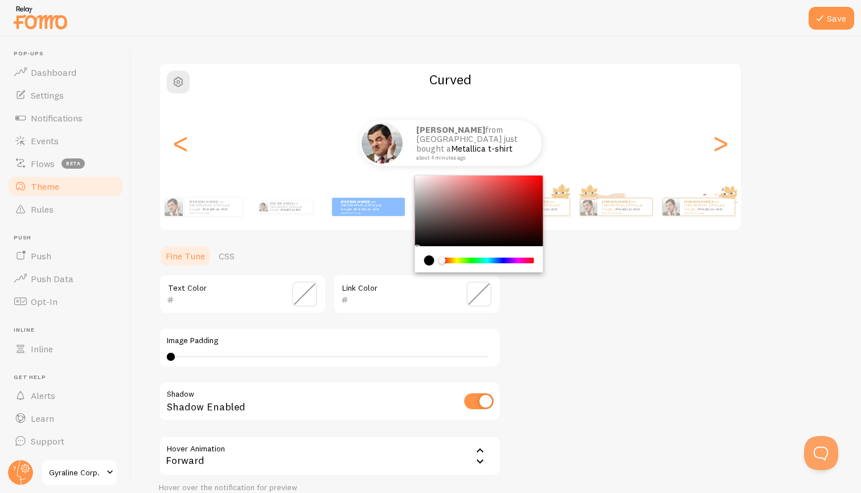
scroll to position [68, 0]
click at [603, 297] on div "Theme Choose a theme for your notifications Curved [PERSON_NAME] from [GEOGRAPH…" at bounding box center [496, 263] width 675 height 536
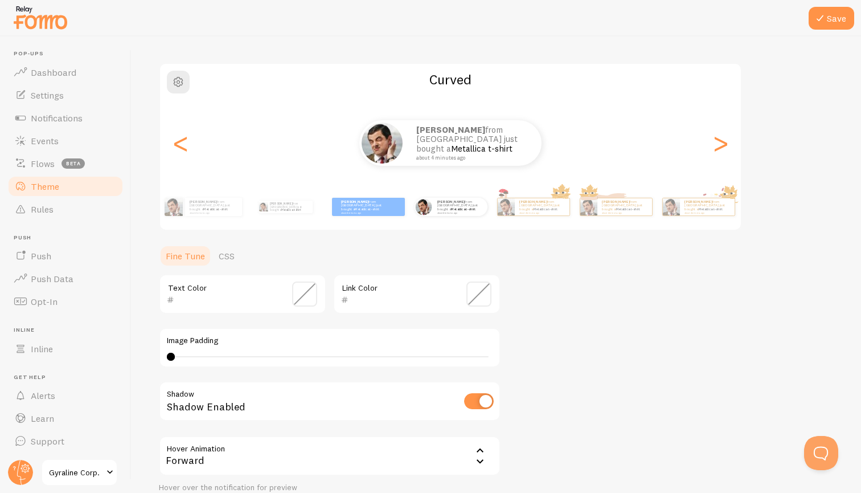
click at [733, 141] on div "[PERSON_NAME] from [GEOGRAPHIC_DATA] just bought a Metallica t-shirt about 4 mi…" at bounding box center [450, 143] width 581 height 46
click at [828, 21] on button "Save" at bounding box center [832, 18] width 46 height 23
click at [489, 294] on span at bounding box center [479, 293] width 25 height 25
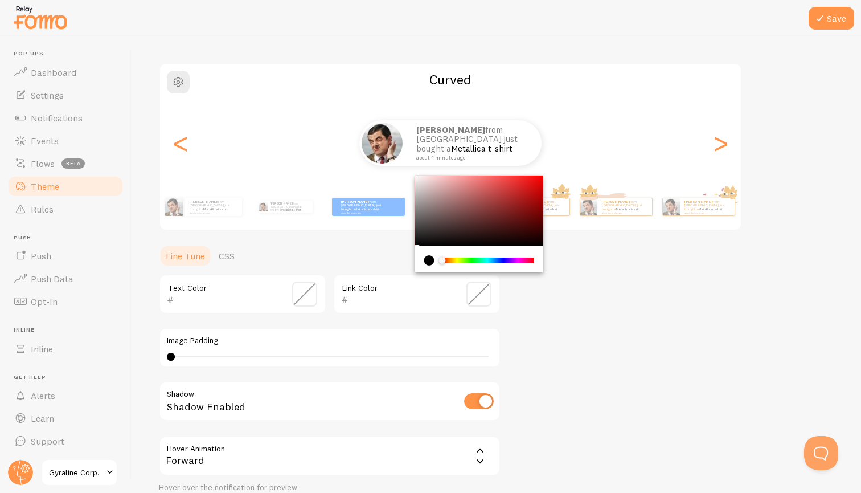
click at [429, 260] on div "current color is #000000" at bounding box center [429, 260] width 10 height 10
type input "000000"
drag, startPoint x: 427, startPoint y: 243, endPoint x: 423, endPoint y: 248, distance: 6.5
click at [423, 248] on div "Chrome color picker" at bounding box center [479, 223] width 128 height 97
click at [307, 292] on span at bounding box center [304, 293] width 25 height 25
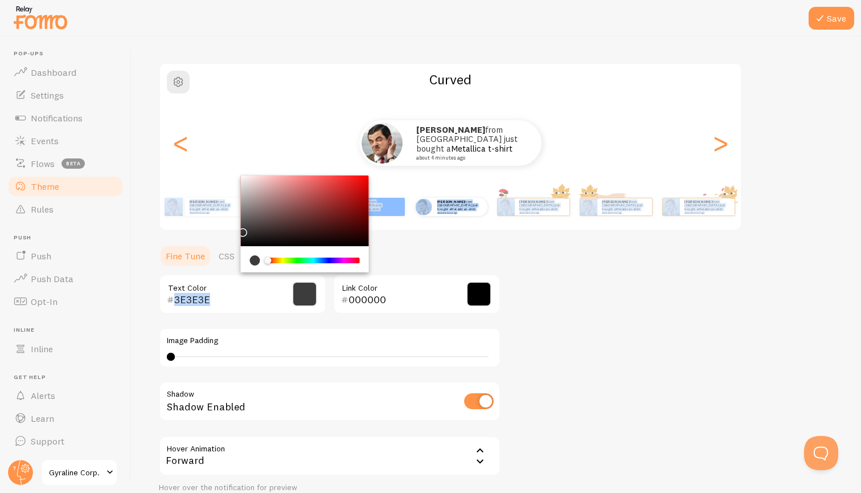
type input "3C3C3C"
drag, startPoint x: 258, startPoint y: 241, endPoint x: 239, endPoint y: 228, distance: 22.6
click at [239, 228] on div "Theme Choose a theme for your notifications Curved [PERSON_NAME] from [GEOGRAPH…" at bounding box center [496, 263] width 675 height 536
click at [610, 312] on div "Theme Choose a theme for your notifications Curved [PERSON_NAME] from [GEOGRAPH…" at bounding box center [496, 263] width 675 height 536
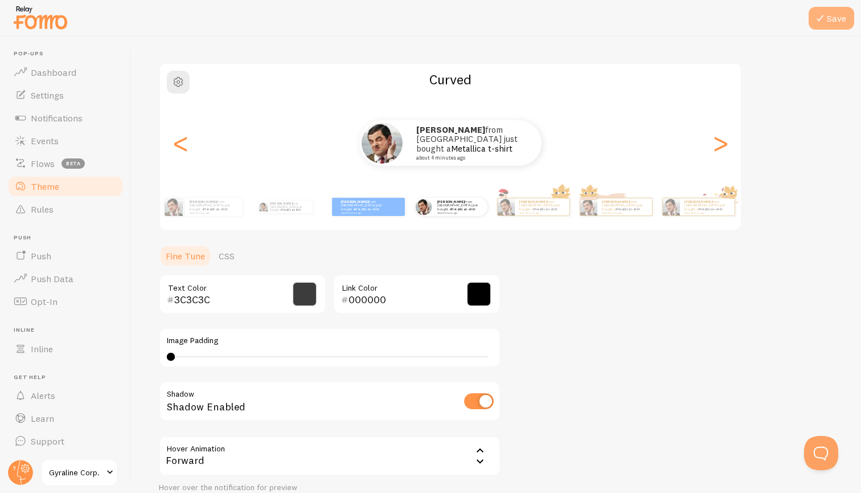
click at [841, 14] on button "Save" at bounding box center [832, 18] width 46 height 23
click at [571, 289] on div "Theme Choose a theme for your notifications Curved [PERSON_NAME] from [GEOGRAPH…" at bounding box center [496, 263] width 675 height 536
click at [552, 295] on div "Theme Choose a theme for your notifications Curved [PERSON_NAME] from [GEOGRAPH…" at bounding box center [496, 263] width 675 height 536
